Goal: Check status: Check status

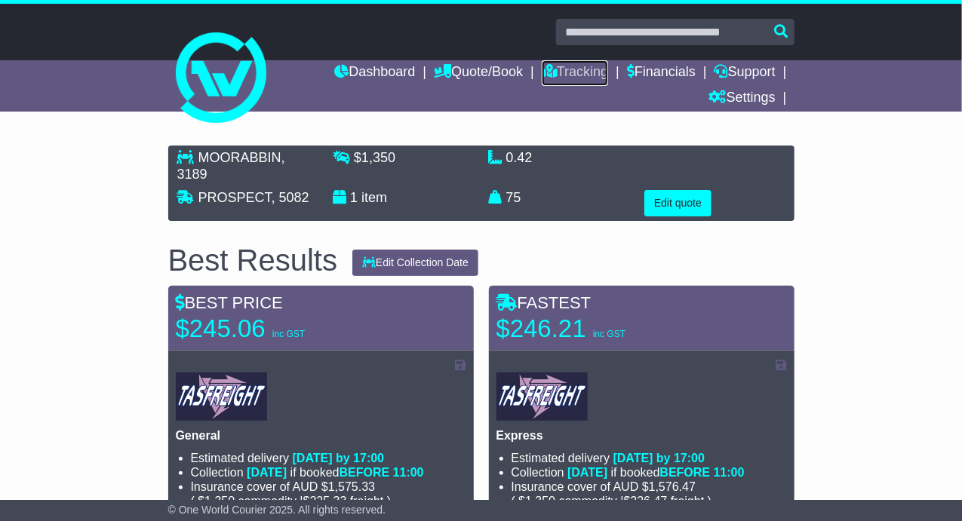
click at [562, 73] on link "Tracking" at bounding box center [575, 73] width 66 height 26
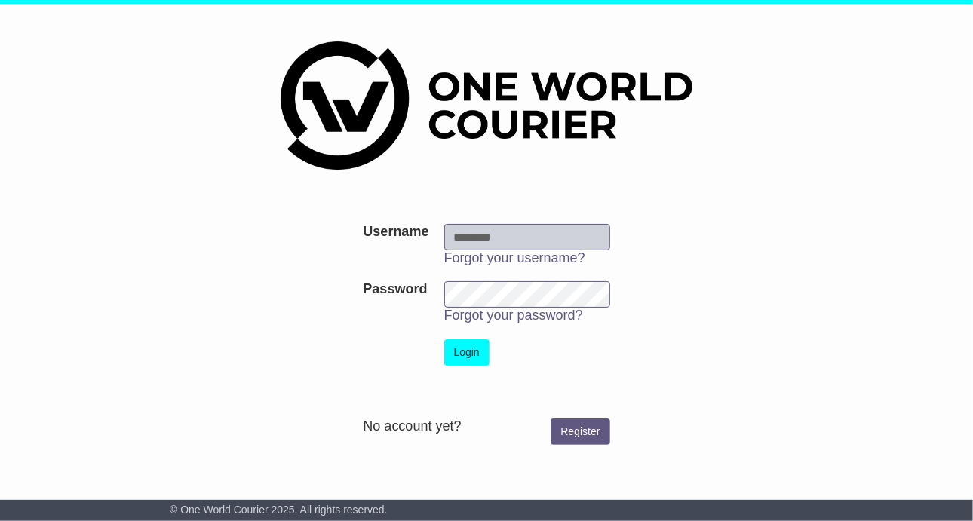
type input "******"
click at [475, 345] on button "Login" at bounding box center [466, 353] width 45 height 26
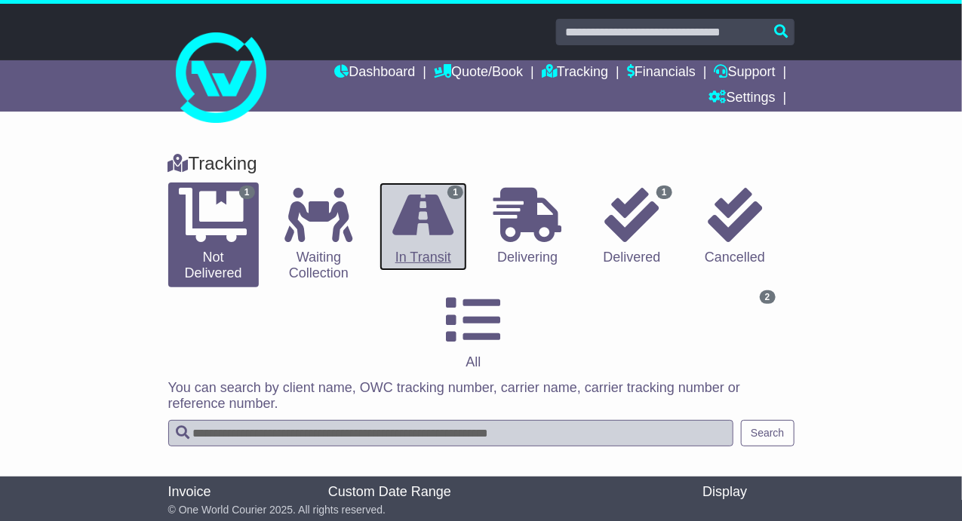
click at [435, 214] on icon at bounding box center [422, 215] width 61 height 54
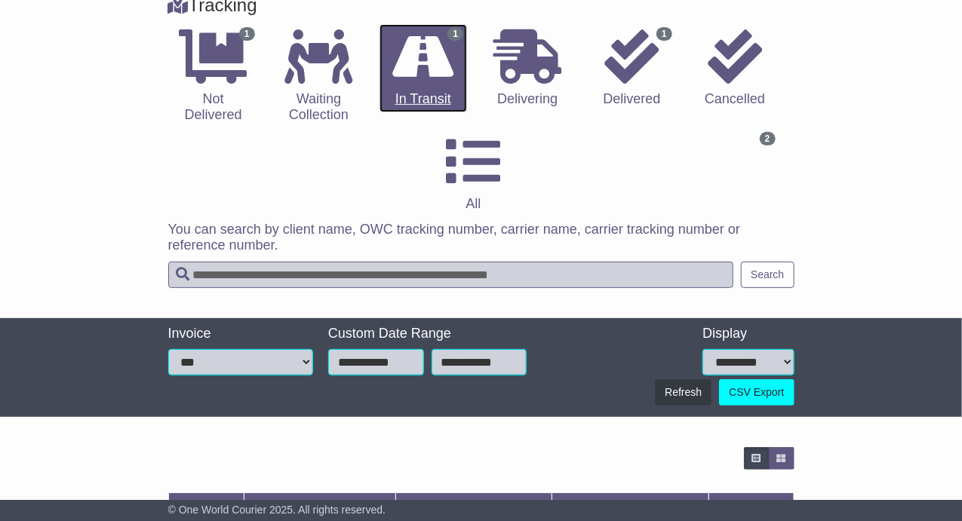
scroll to position [243, 0]
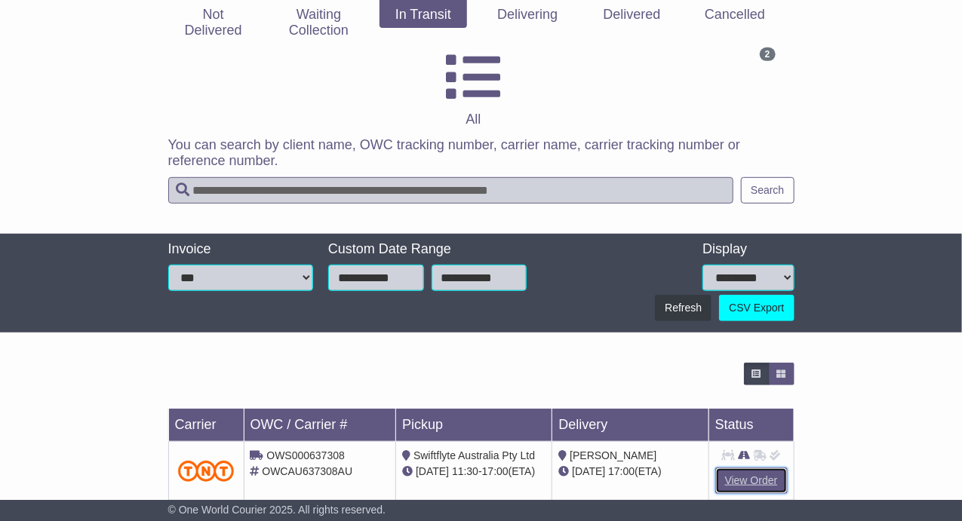
click at [736, 468] on link "View Order" at bounding box center [751, 481] width 72 height 26
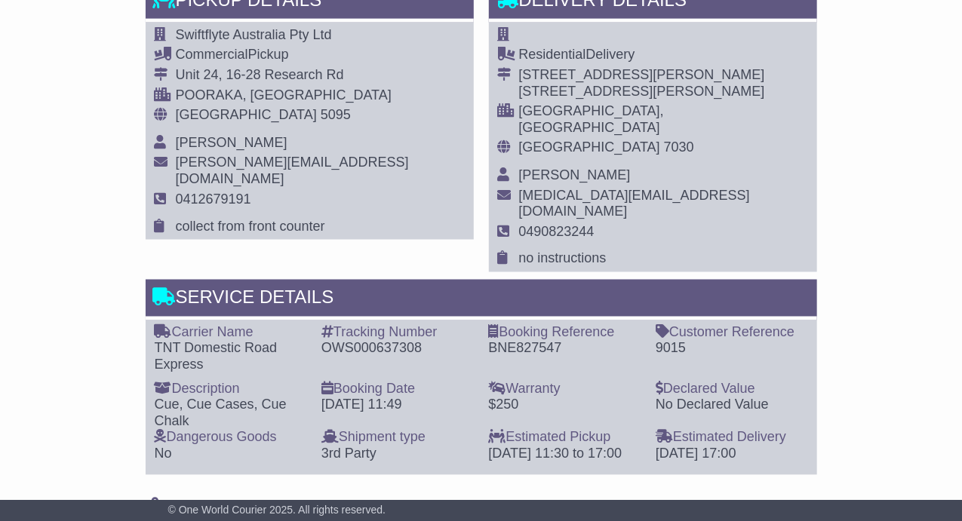
scroll to position [877, 0]
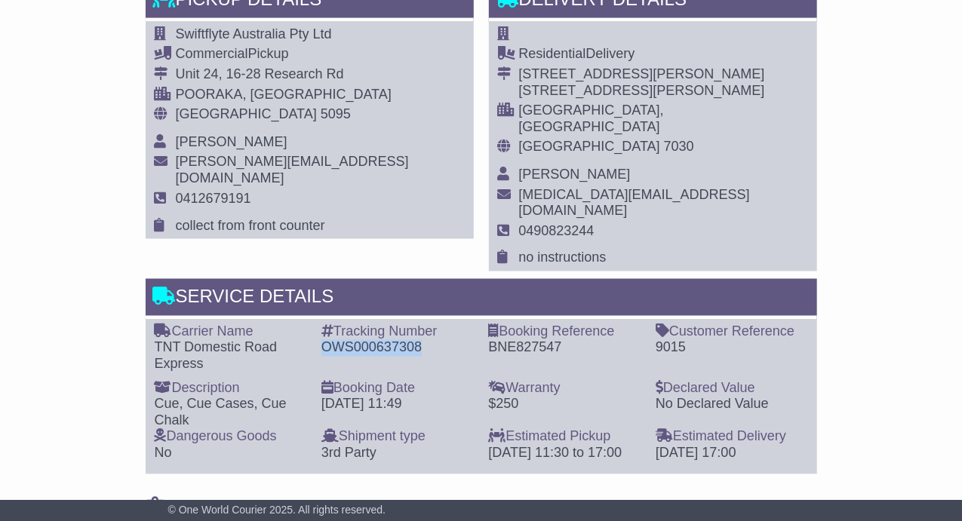
drag, startPoint x: 429, startPoint y: 330, endPoint x: 322, endPoint y: 333, distance: 106.4
click at [322, 340] on div "OWS000637308" at bounding box center [397, 348] width 152 height 17
copy div "OWS000637308"
